Goal: Transaction & Acquisition: Purchase product/service

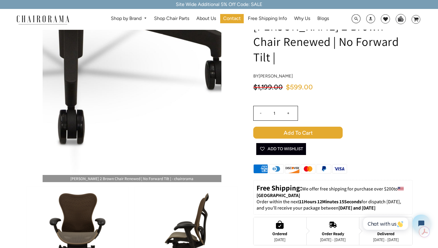
scroll to position [43, 0]
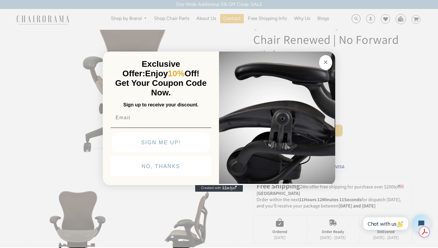
click at [327, 60] on circle "Close dialog" at bounding box center [325, 62] width 7 height 7
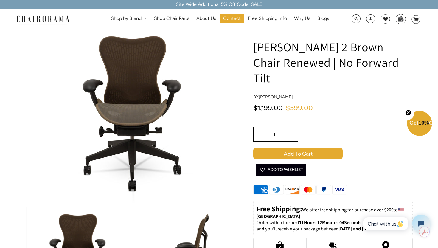
scroll to position [0, 0]
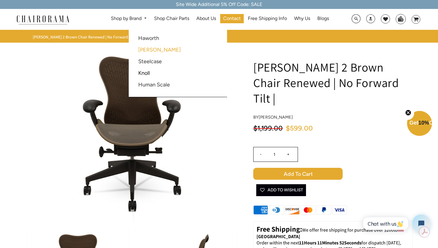
click at [142, 50] on link "[PERSON_NAME]" at bounding box center [159, 49] width 43 height 7
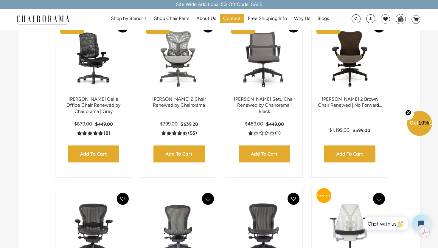
scroll to position [181, 0]
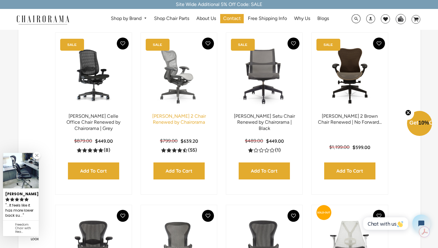
click at [172, 114] on link "[PERSON_NAME] 2 Chair Renewed by Chairorama" at bounding box center [179, 119] width 54 height 12
